Goal: Obtain resource: Download file/media

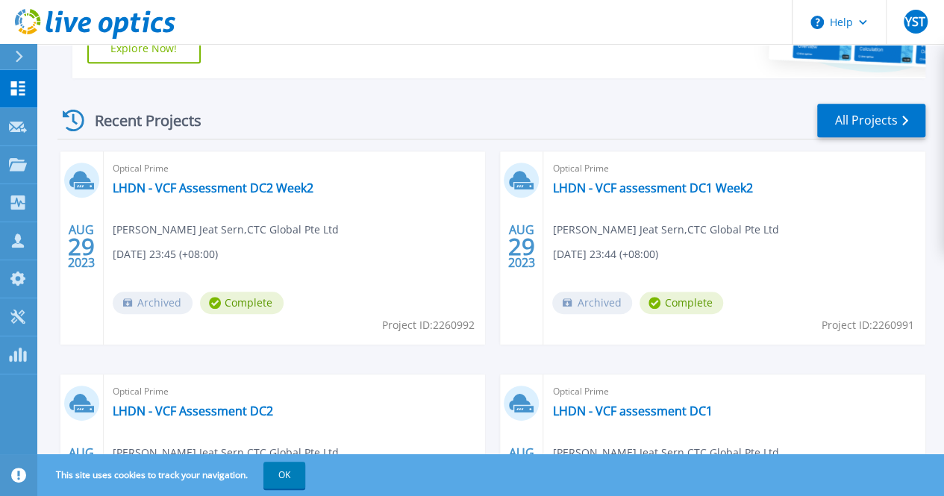
scroll to position [373, 0]
click at [272, 192] on link "LHDN - VCF Assessment DC2 Week2" at bounding box center [213, 187] width 201 height 15
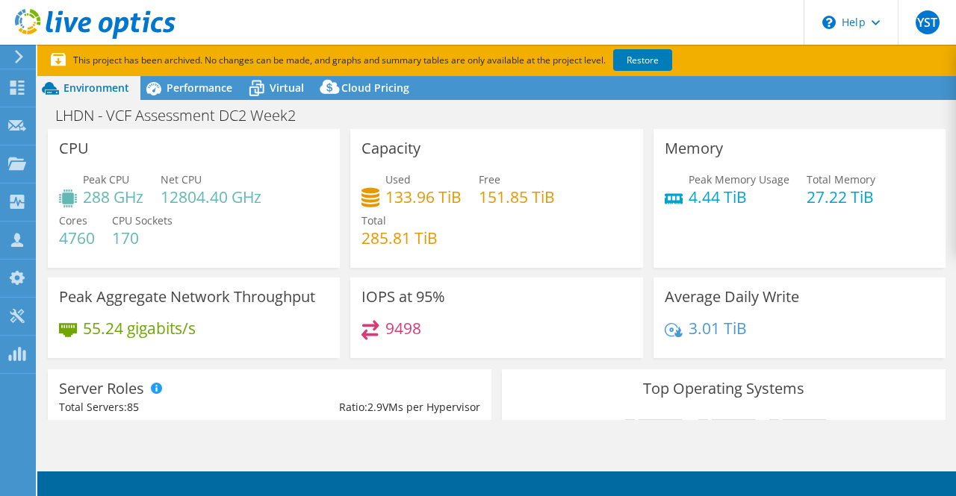
select select "[GEOGRAPHIC_DATA]"
select select "USD"
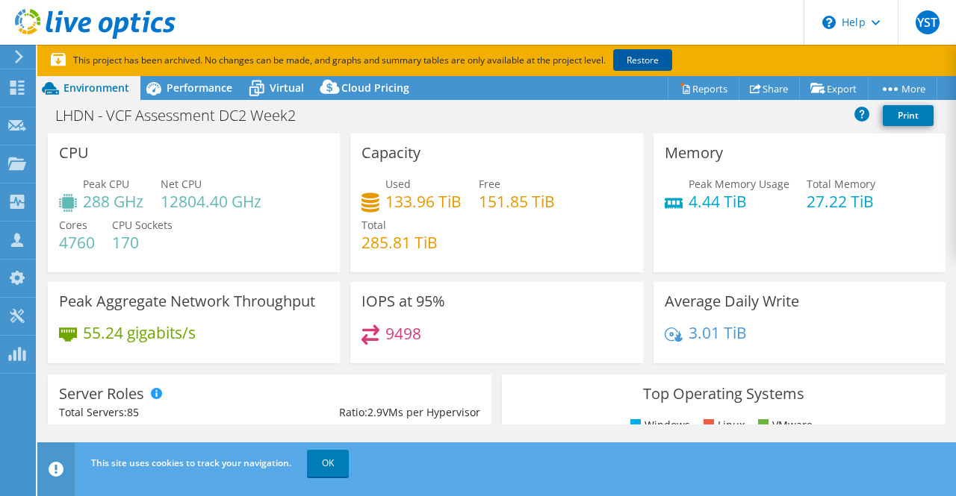
click at [655, 66] on link "Restore" at bounding box center [642, 60] width 59 height 22
click at [324, 461] on link "OK" at bounding box center [328, 463] width 42 height 27
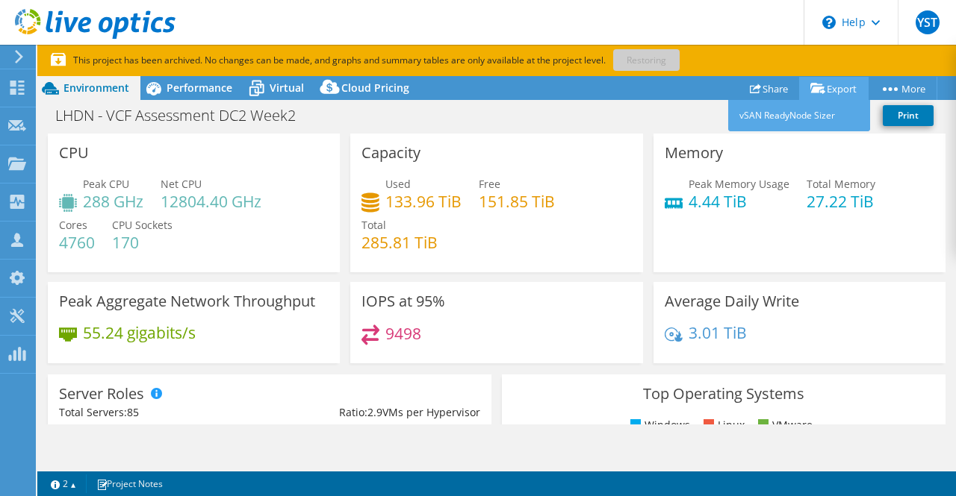
click at [847, 90] on link "Export" at bounding box center [833, 88] width 69 height 23
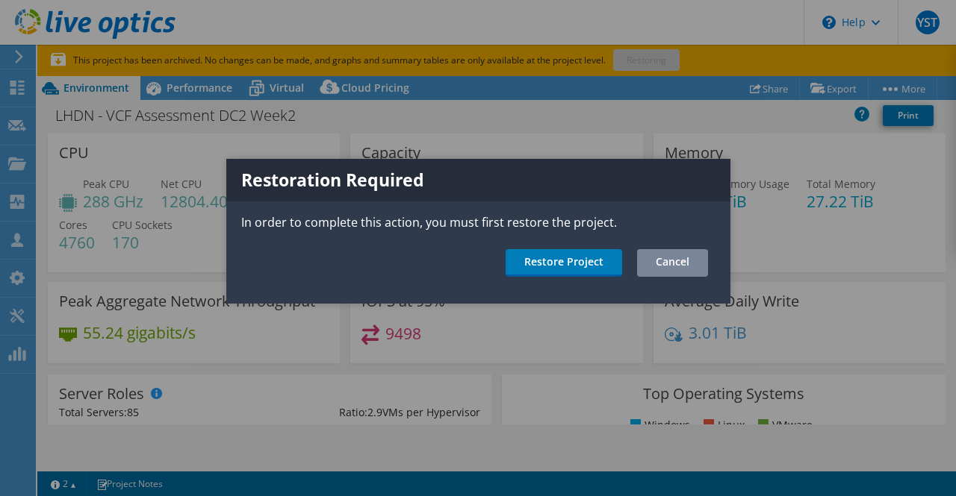
click at [681, 268] on link "Cancel" at bounding box center [672, 263] width 71 height 28
